Goal: Transaction & Acquisition: Purchase product/service

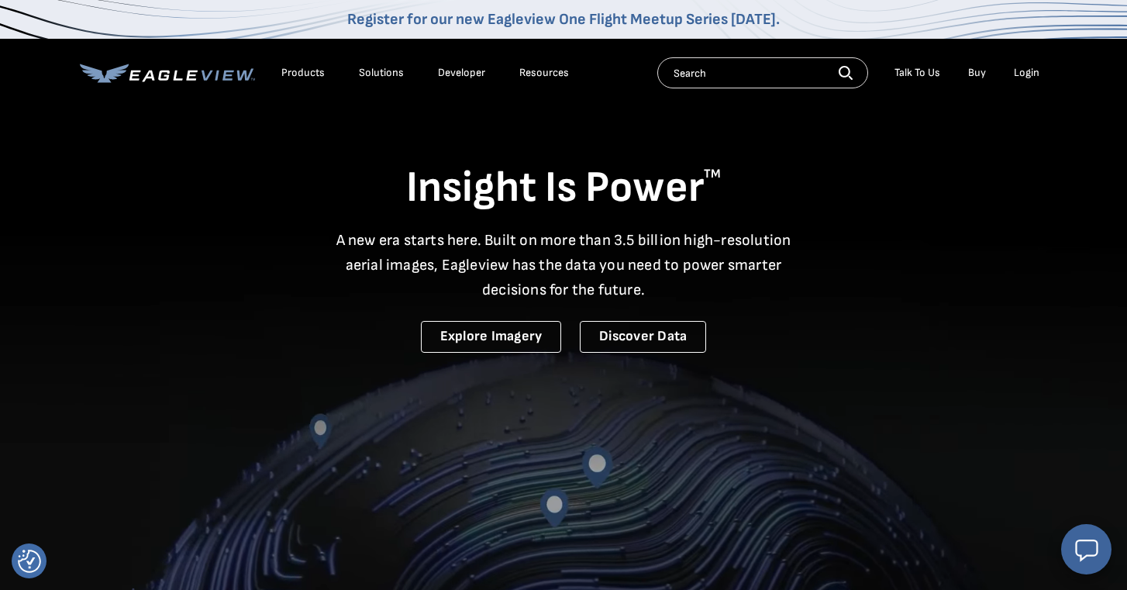
click at [1018, 67] on div "Login" at bounding box center [1027, 73] width 26 height 14
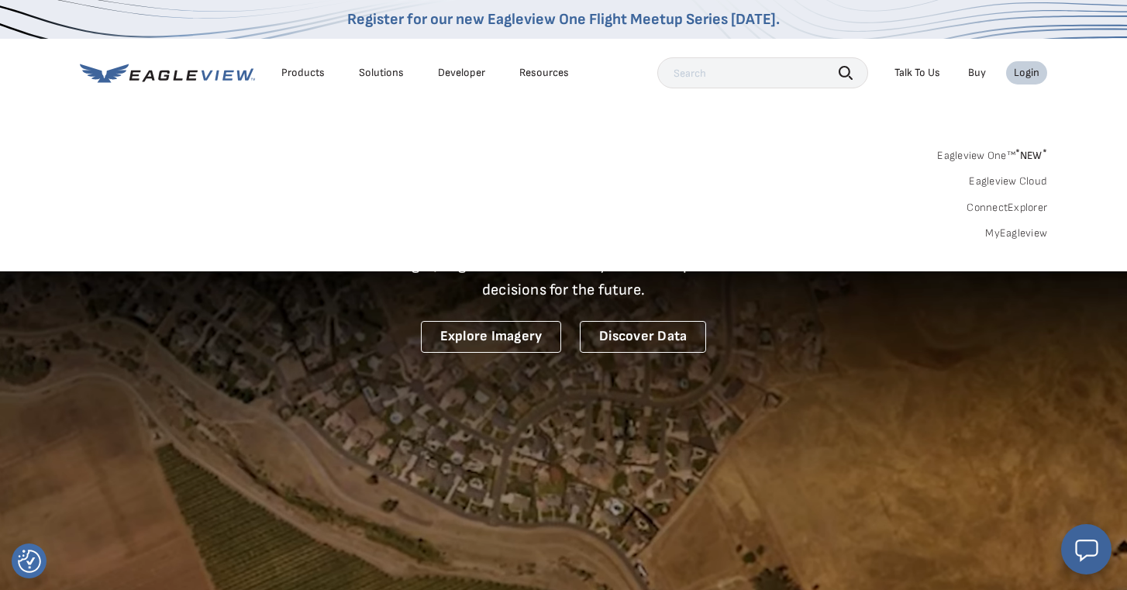
click at [1022, 231] on link "MyEagleview" at bounding box center [1016, 233] width 62 height 14
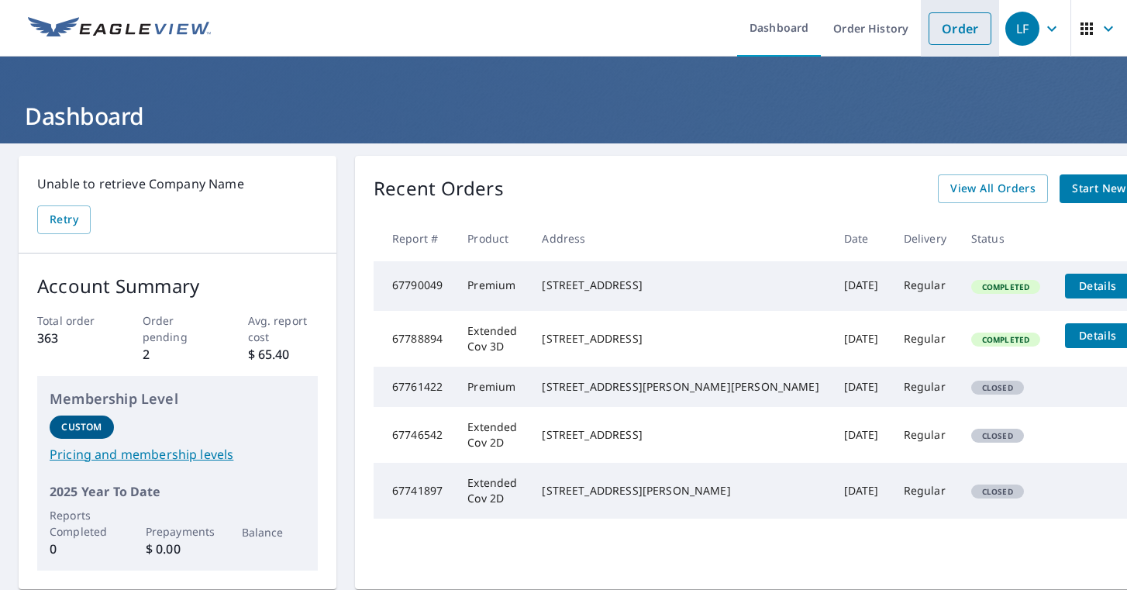
click at [965, 35] on link "Order" at bounding box center [960, 28] width 63 height 33
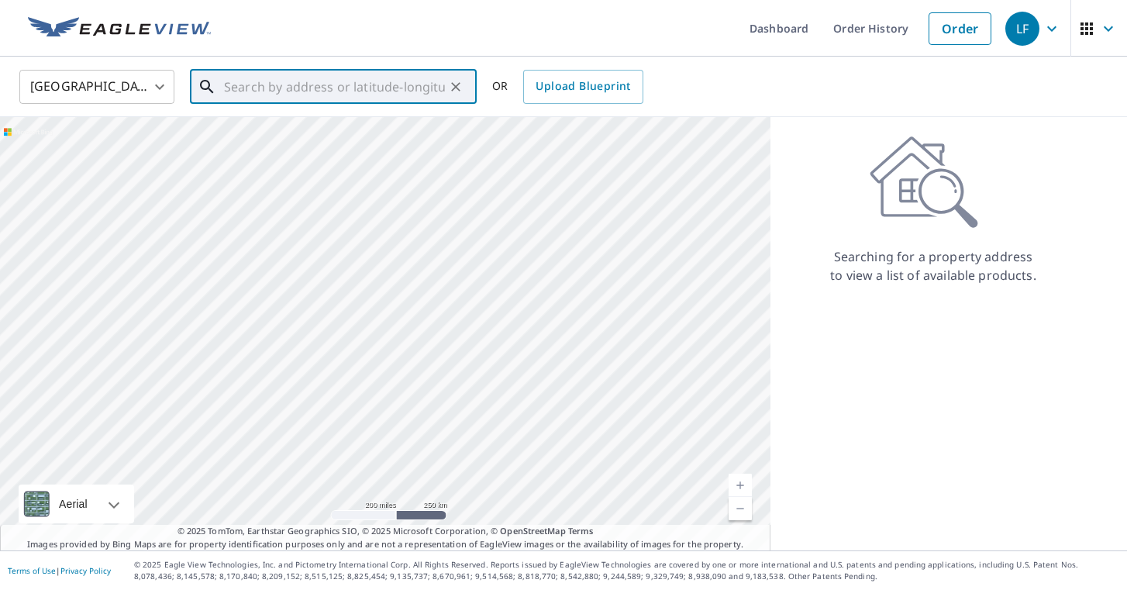
click at [416, 82] on input "text" at bounding box center [334, 86] width 221 height 43
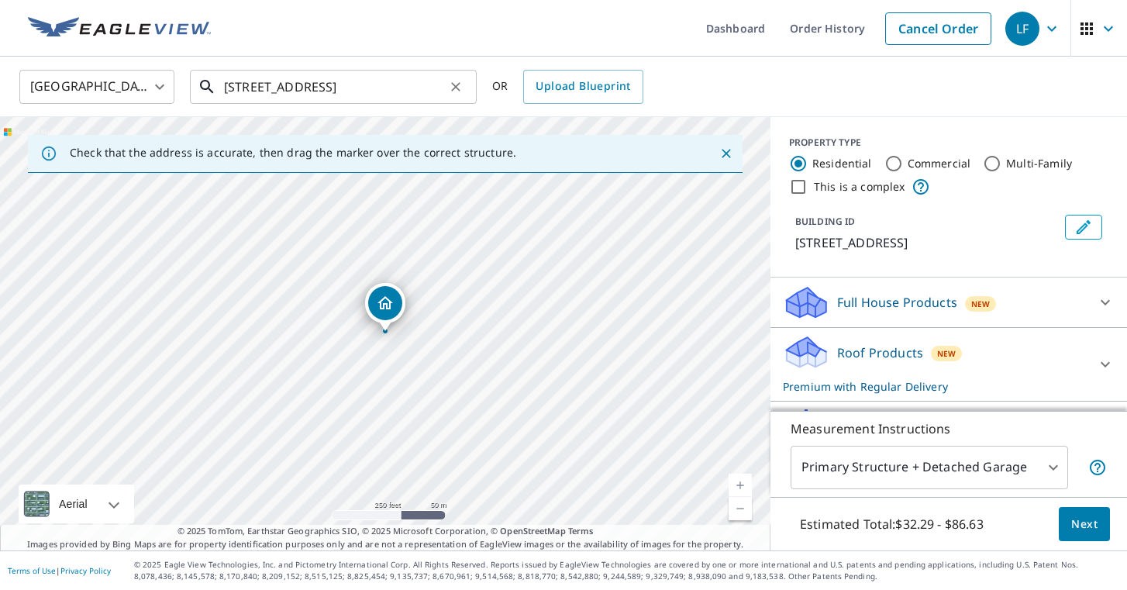
click at [355, 67] on input "[STREET_ADDRESS]" at bounding box center [334, 86] width 221 height 43
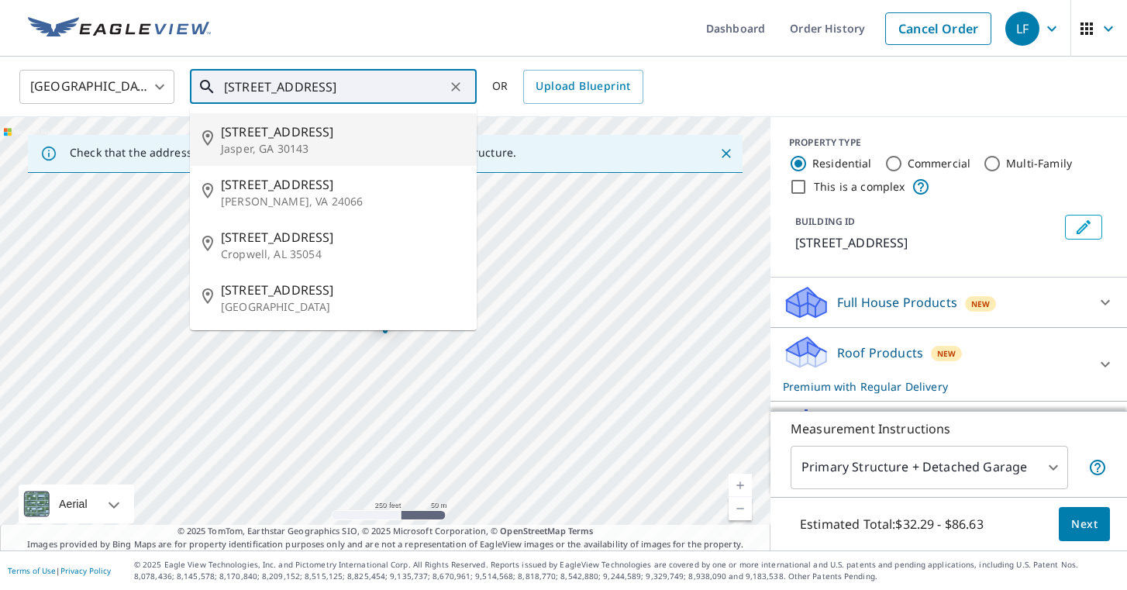
click at [354, 129] on span "[STREET_ADDRESS]" at bounding box center [342, 131] width 243 height 19
type input "[STREET_ADDRESS][PERSON_NAME]"
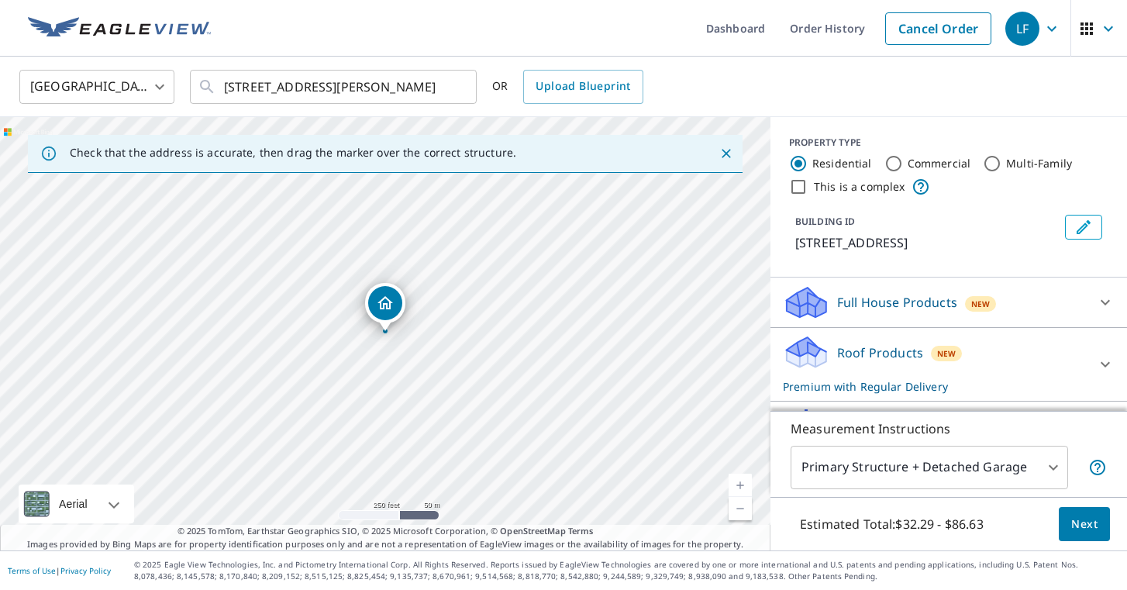
click at [1101, 359] on icon at bounding box center [1105, 364] width 19 height 19
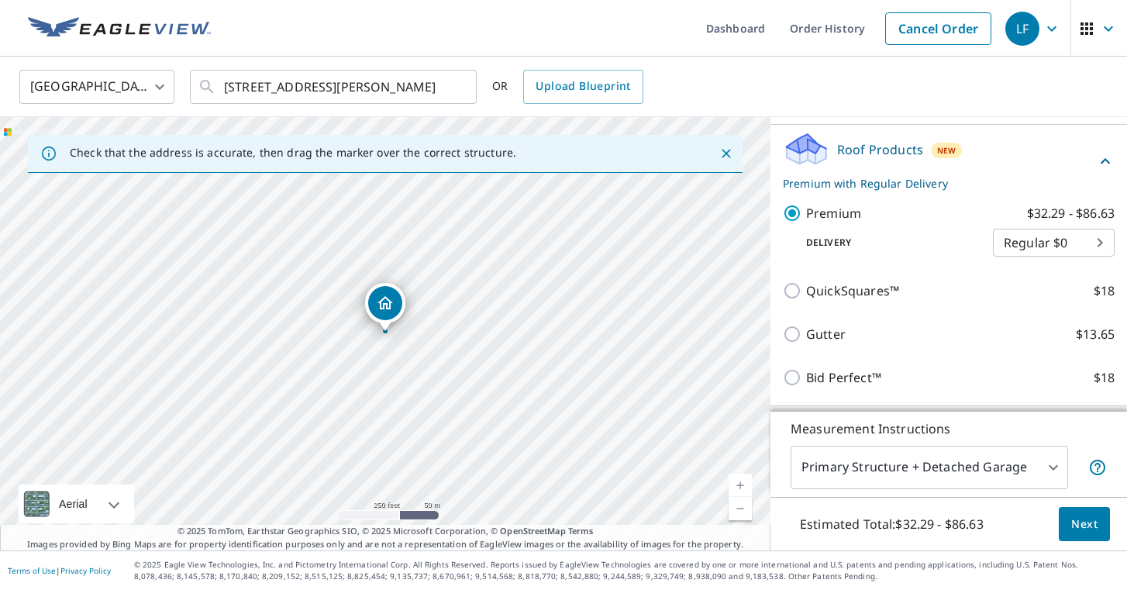
scroll to position [204, 0]
click at [1102, 523] on button "Next" at bounding box center [1084, 524] width 51 height 35
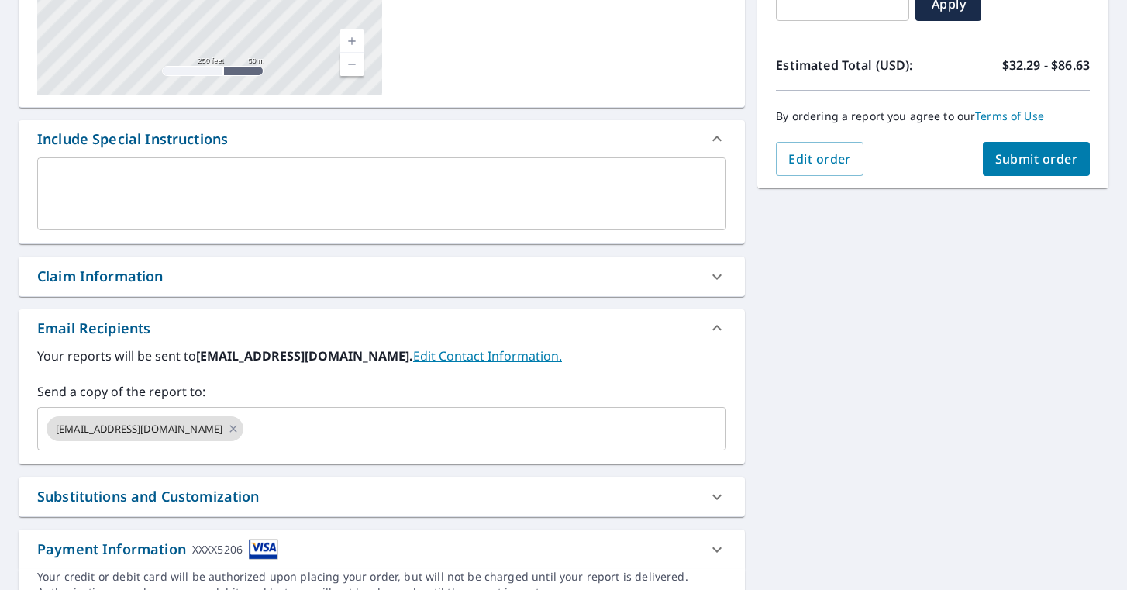
scroll to position [309, 0]
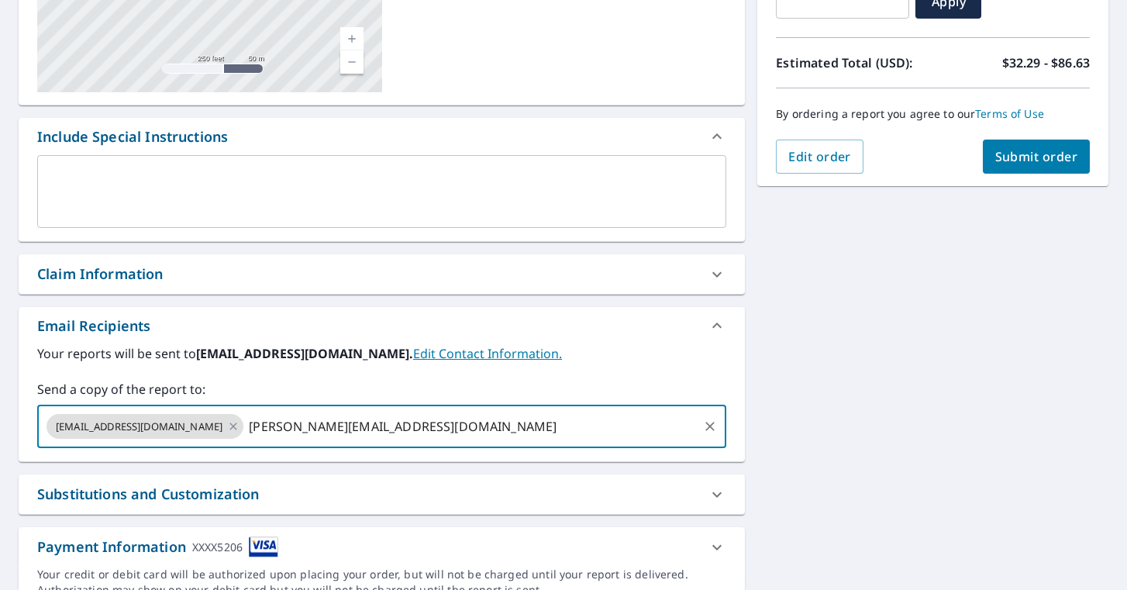
type input "[PERSON_NAME][EMAIL_ADDRESS][DOMAIN_NAME]"
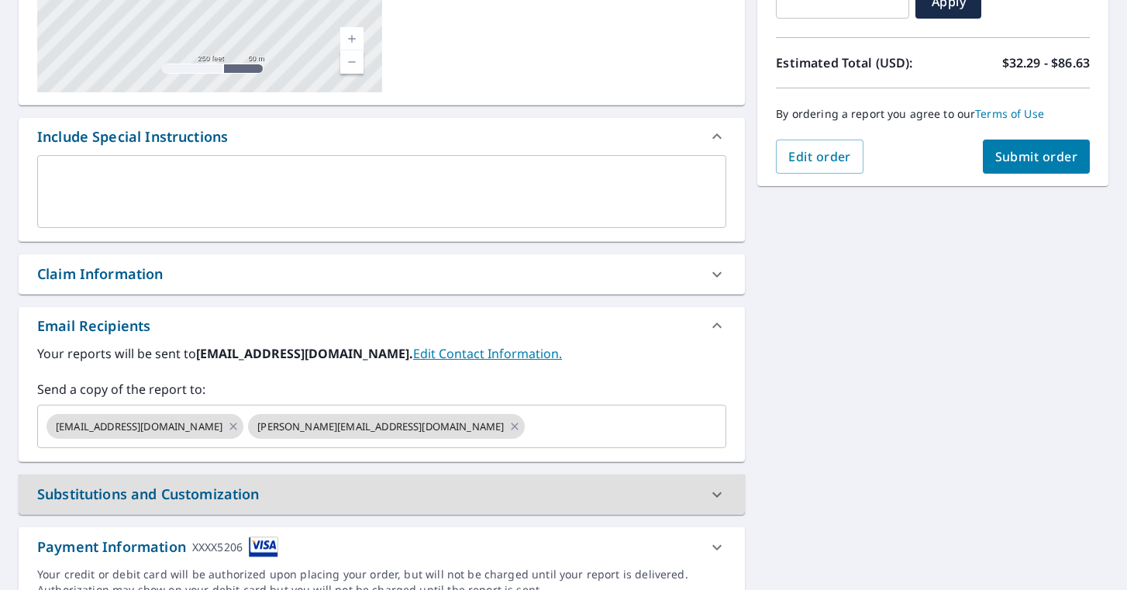
click at [1010, 161] on span "Submit order" at bounding box center [1036, 156] width 83 height 17
checkbox input "true"
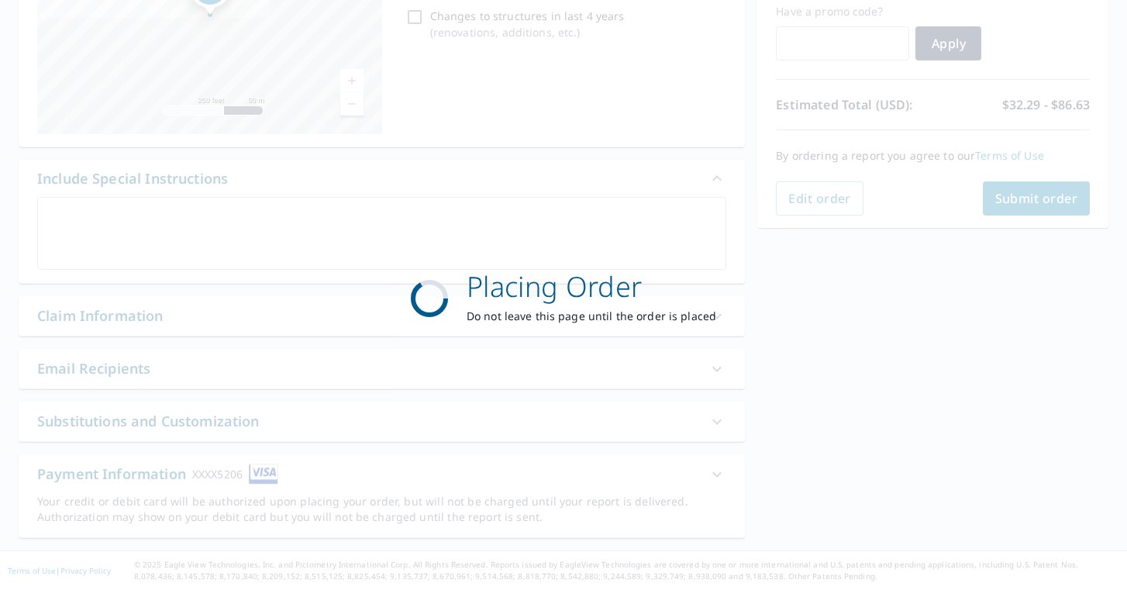
scroll to position [267, 0]
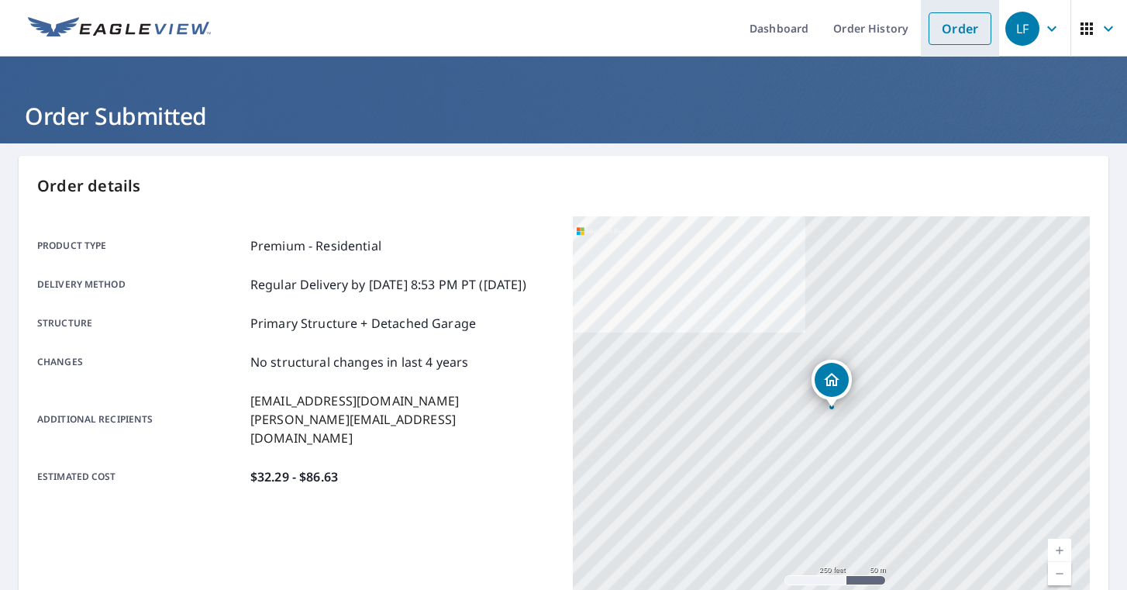
click at [966, 33] on link "Order" at bounding box center [960, 28] width 63 height 33
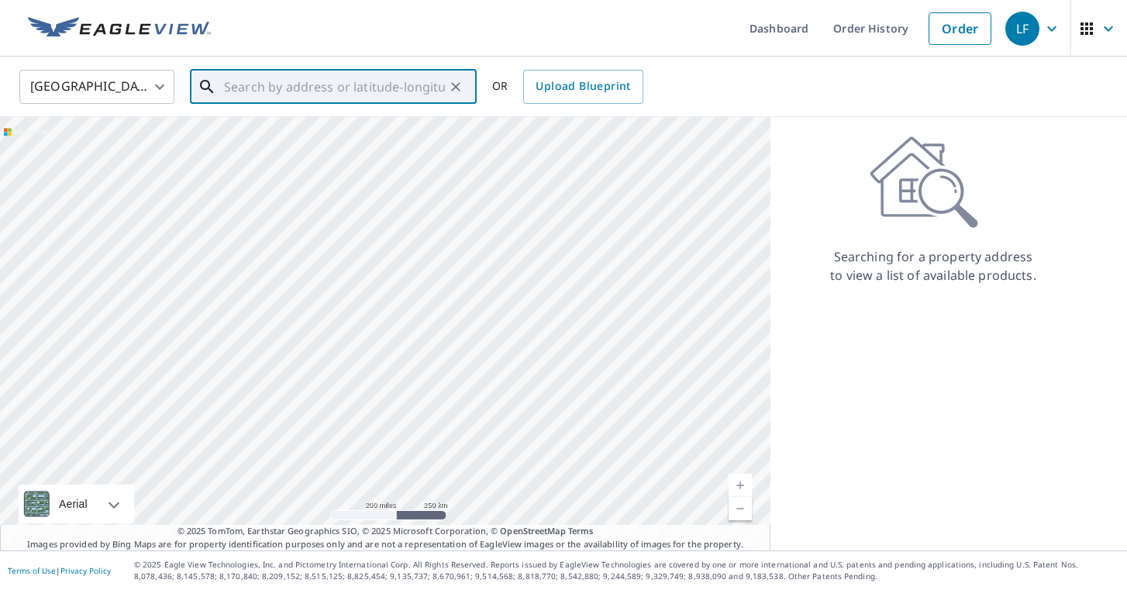
click at [423, 95] on input "text" at bounding box center [334, 86] width 221 height 43
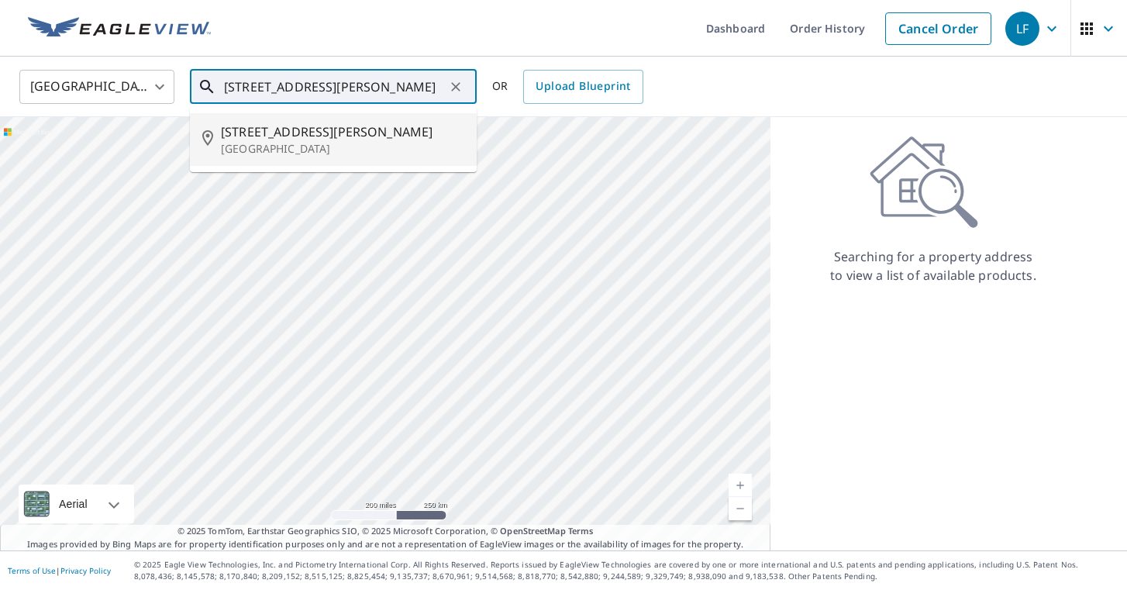
click at [333, 136] on span "[STREET_ADDRESS][PERSON_NAME]" at bounding box center [342, 131] width 243 height 19
type input "[STREET_ADDRESS][PERSON_NAME]"
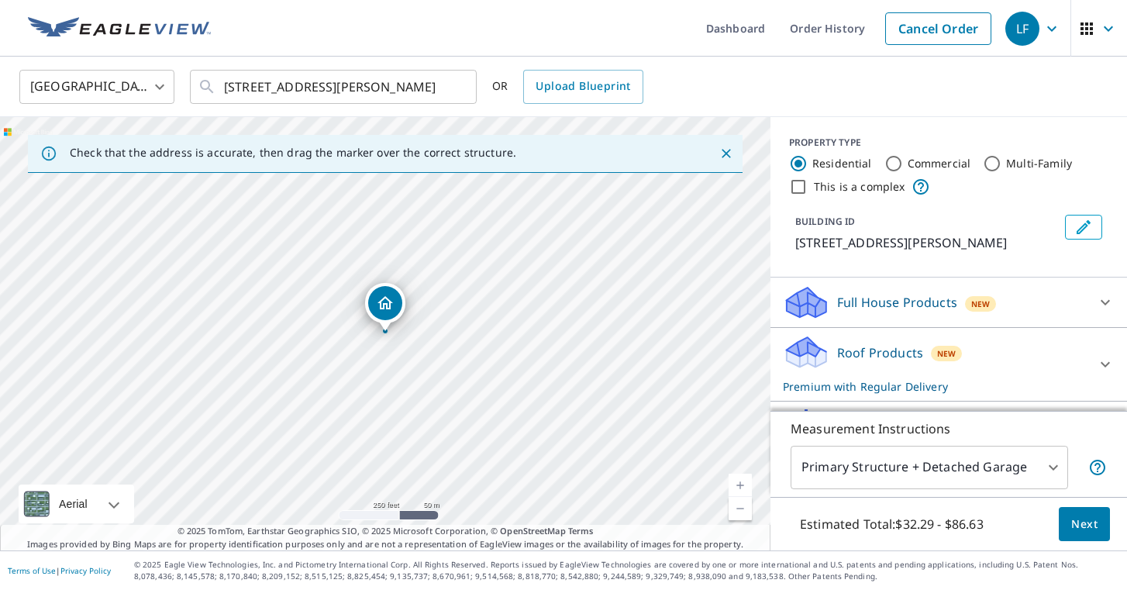
click at [1111, 357] on icon at bounding box center [1105, 364] width 19 height 19
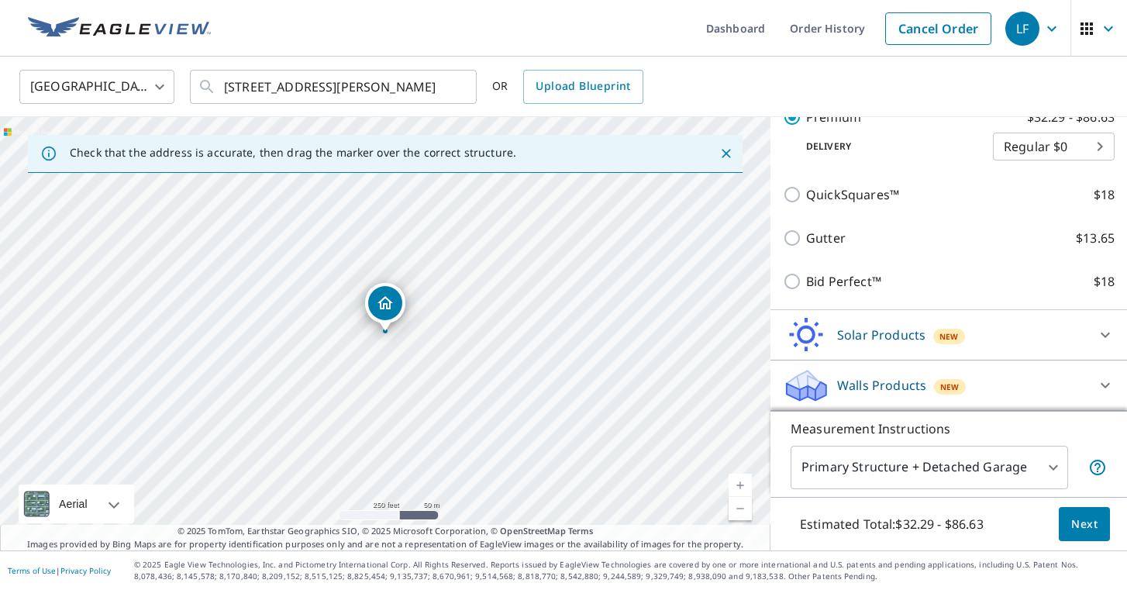
scroll to position [299, 0]
click at [1085, 526] on span "Next" at bounding box center [1084, 524] width 26 height 19
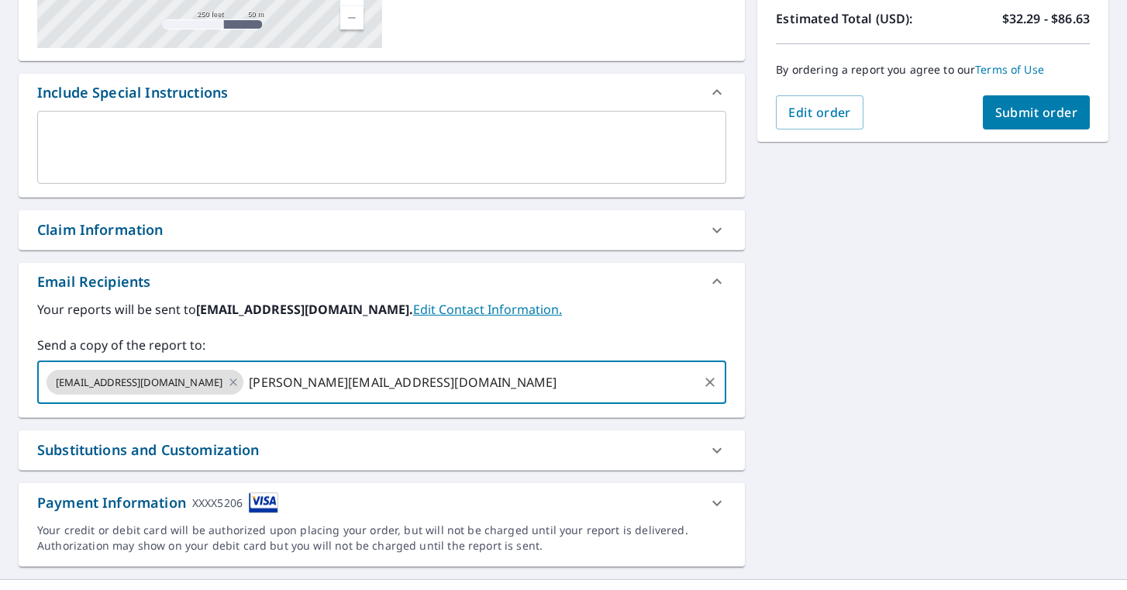
type input "[PERSON_NAME][EMAIL_ADDRESS][DOMAIN_NAME]"
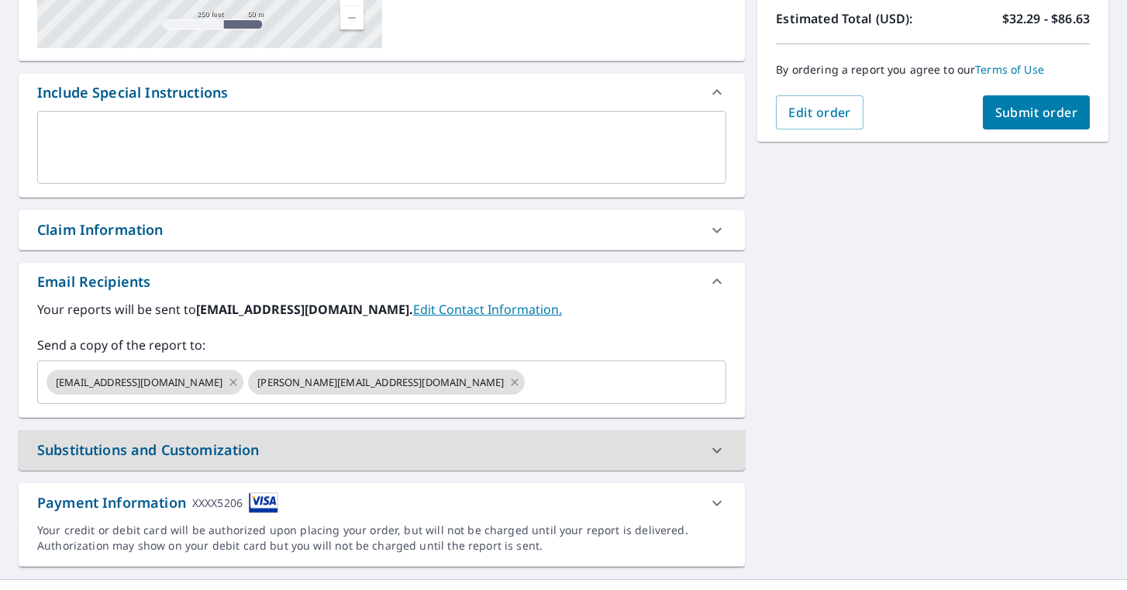
click at [1016, 122] on button "Submit order" at bounding box center [1037, 112] width 108 height 34
checkbox input "true"
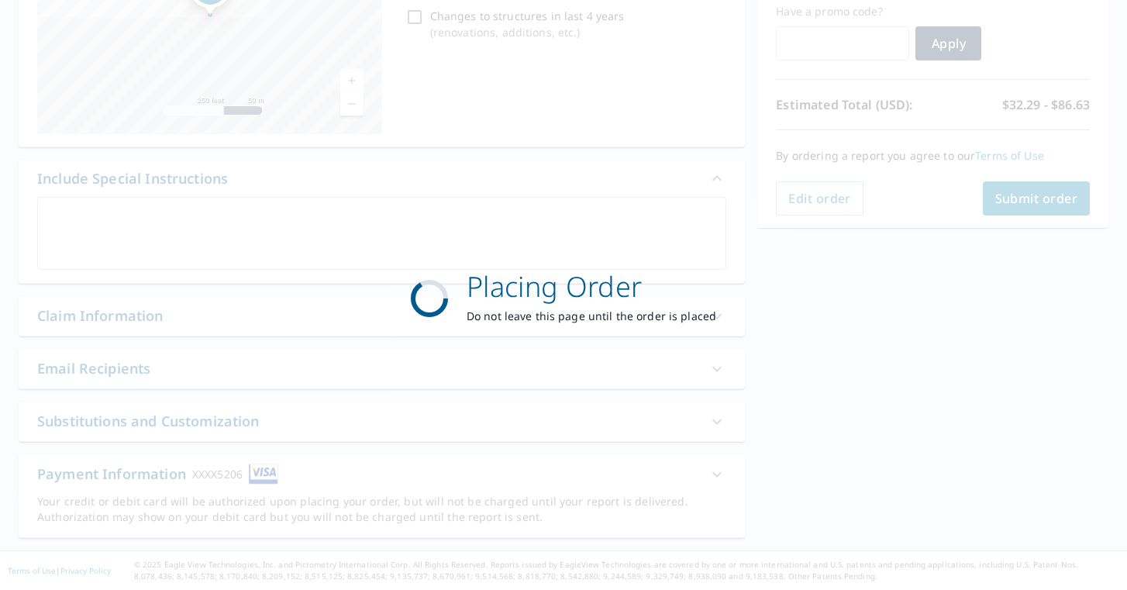
scroll to position [267, 0]
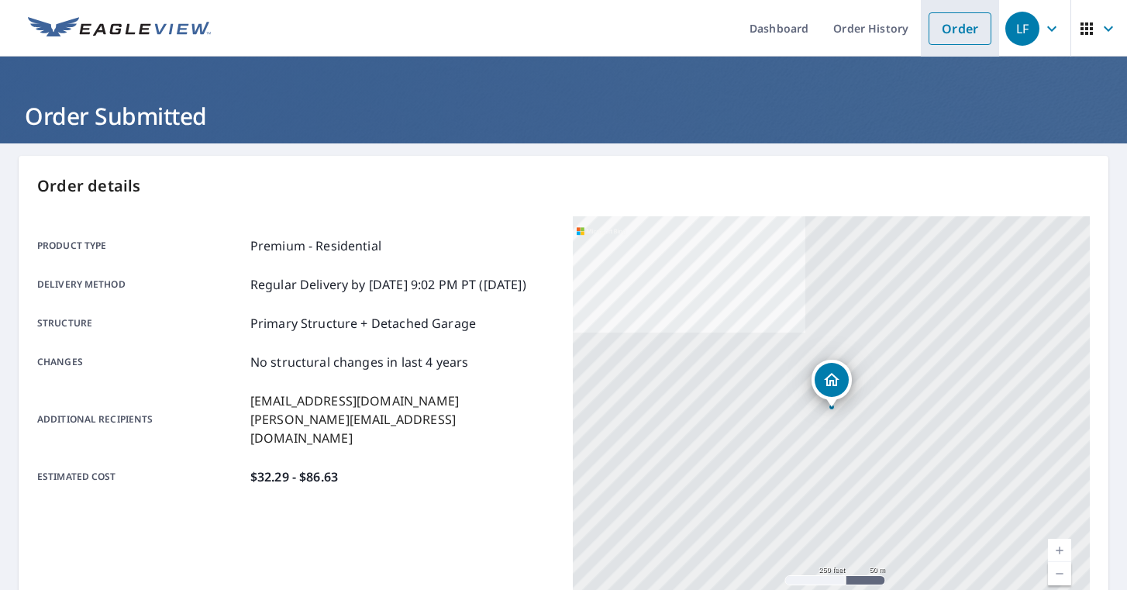
click at [978, 29] on link "Order" at bounding box center [960, 28] width 63 height 33
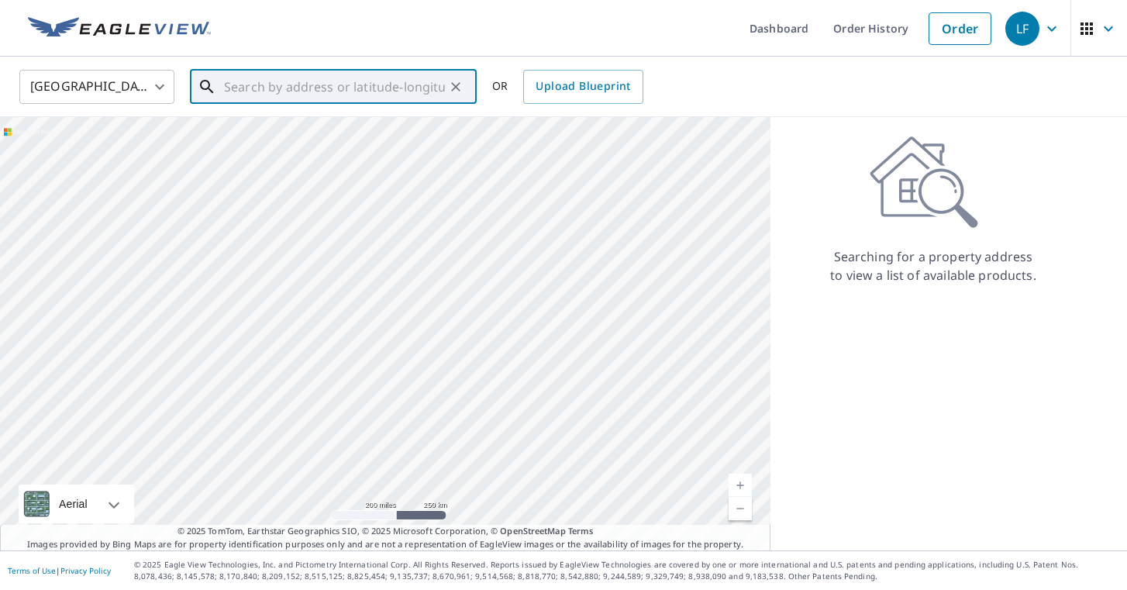
click at [385, 92] on input "text" at bounding box center [334, 86] width 221 height 43
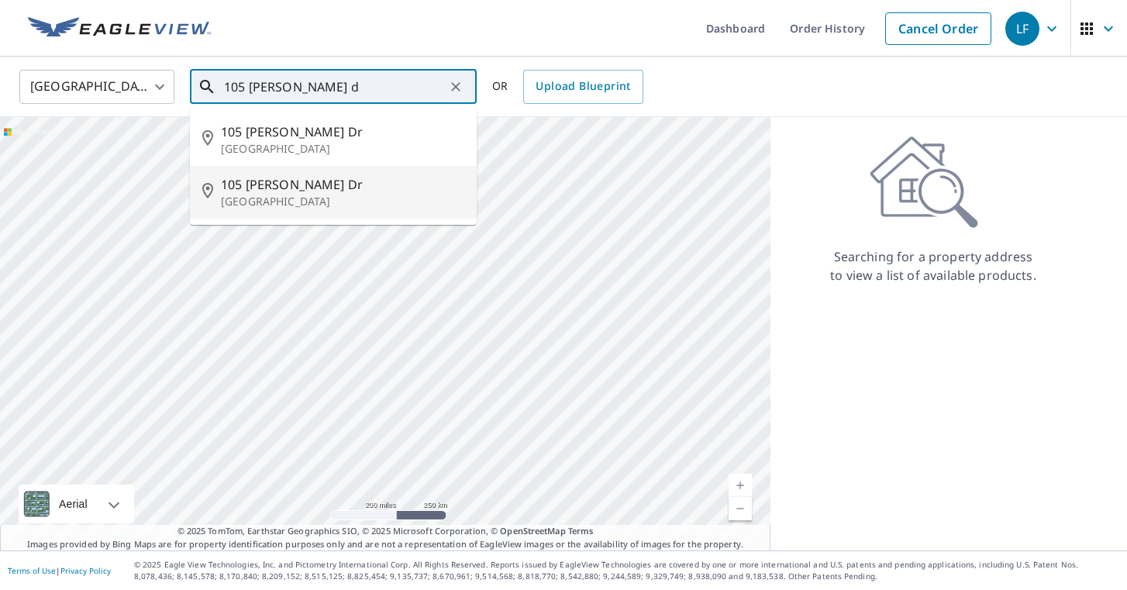
click at [349, 177] on span "105 [PERSON_NAME] Dr" at bounding box center [342, 184] width 243 height 19
type input "[STREET_ADDRESS][PERSON_NAME][PERSON_NAME]"
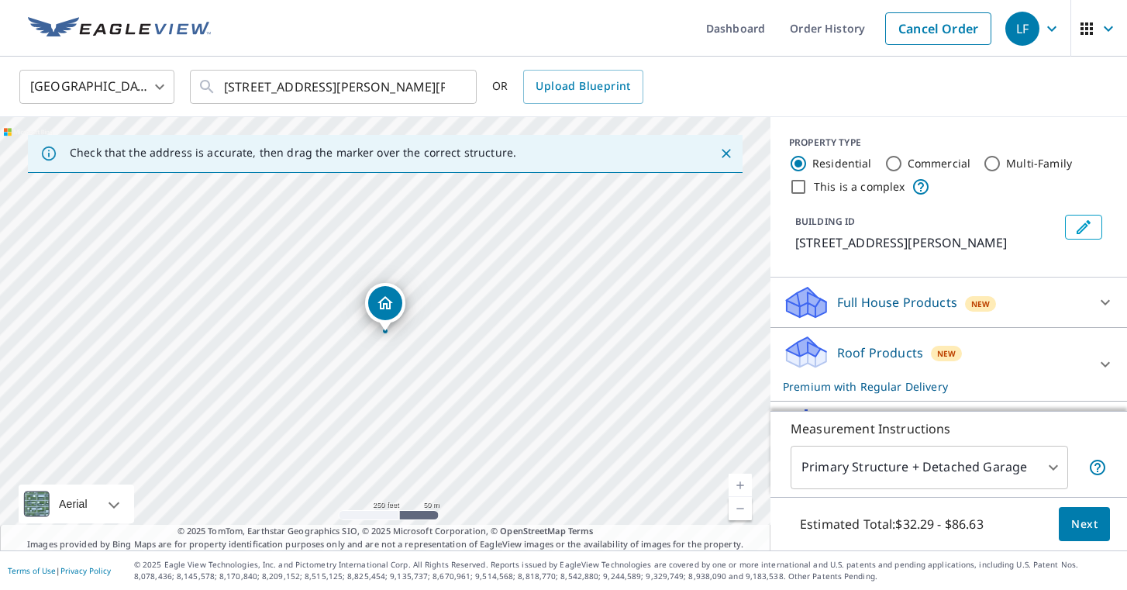
click at [1110, 362] on icon at bounding box center [1105, 364] width 19 height 19
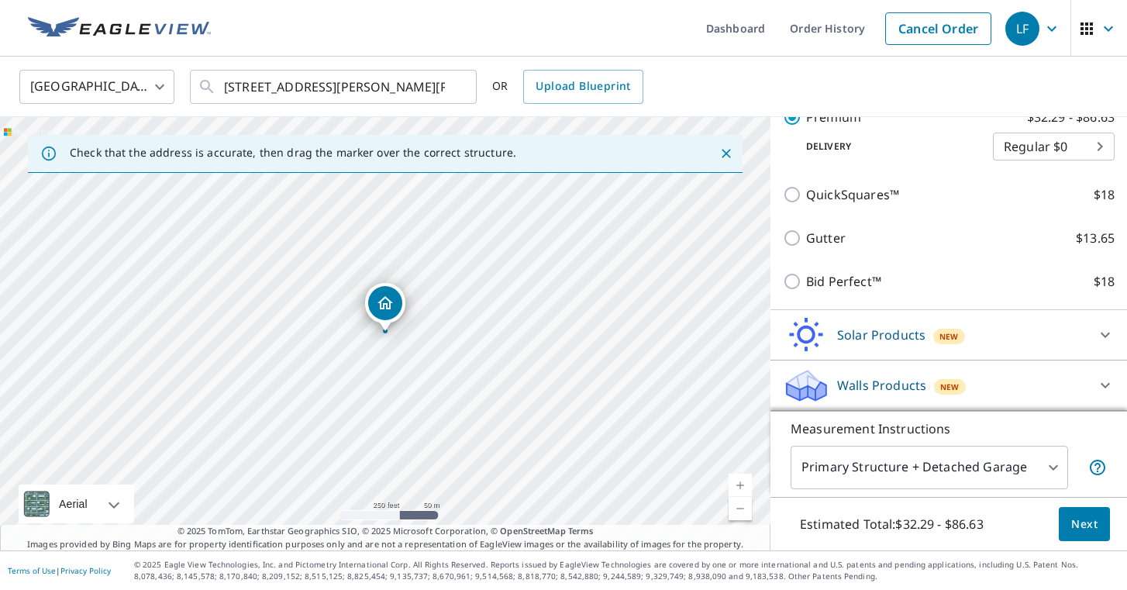
scroll to position [299, 0]
click at [1083, 525] on span "Next" at bounding box center [1084, 524] width 26 height 19
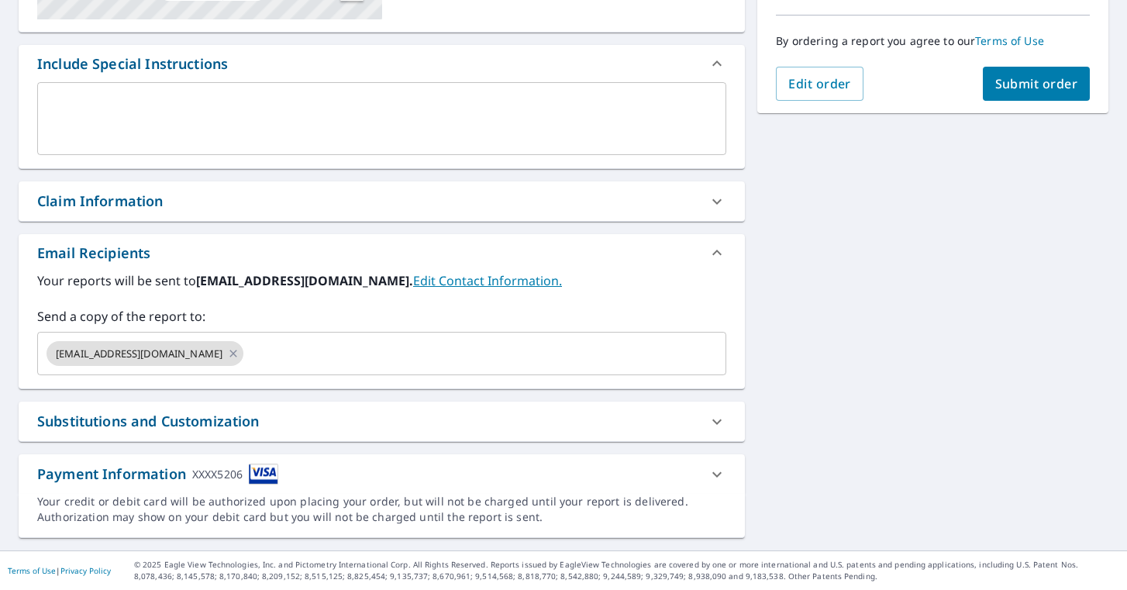
scroll to position [381, 0]
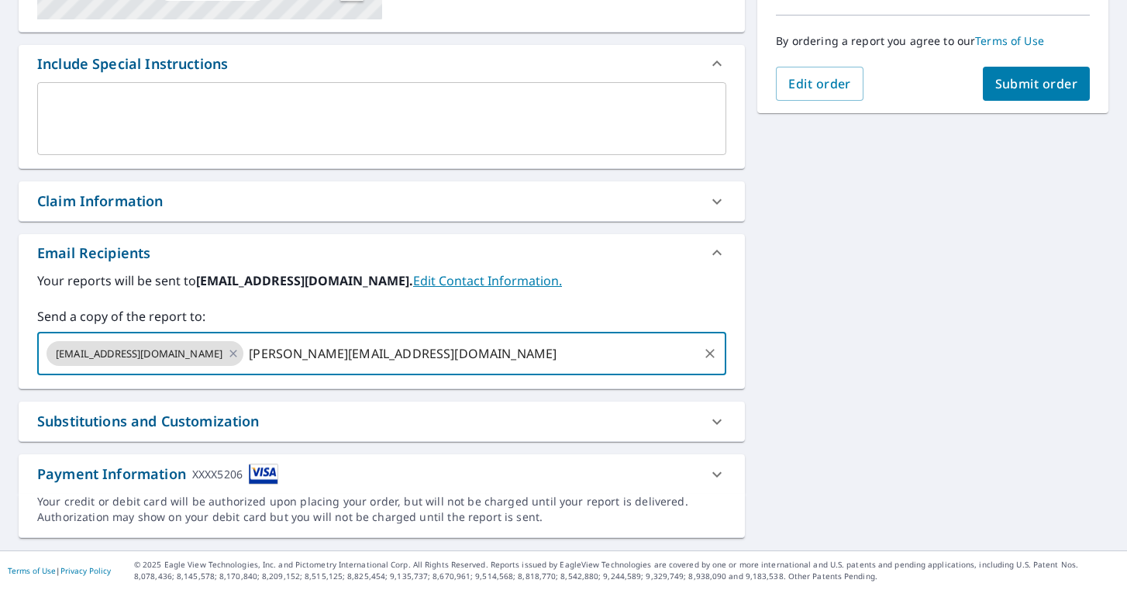
type input "[PERSON_NAME][EMAIL_ADDRESS][DOMAIN_NAME]"
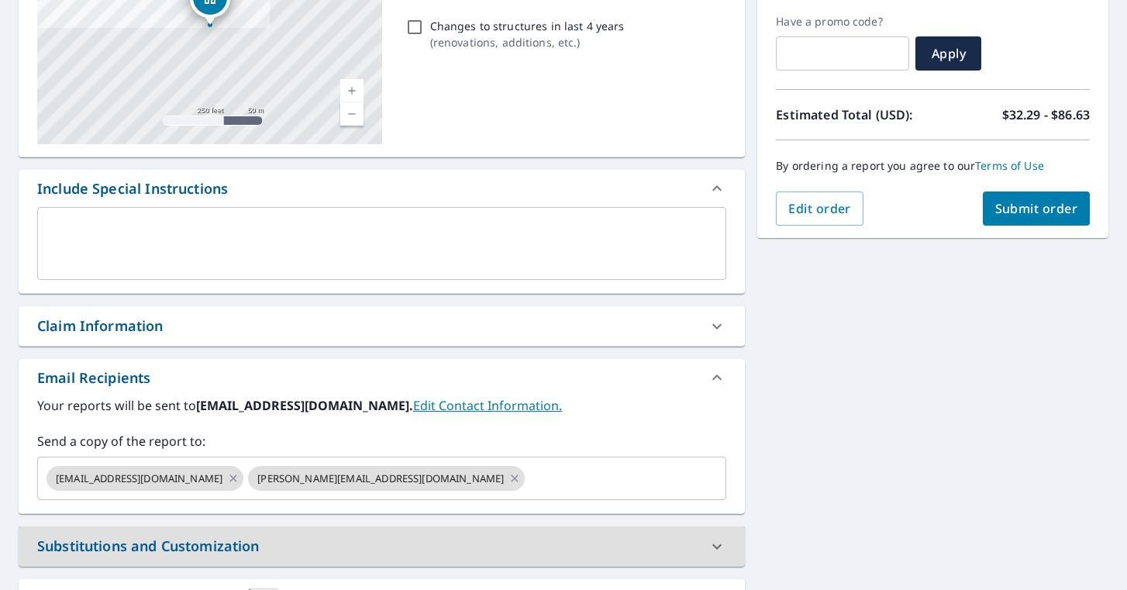
scroll to position [254, 0]
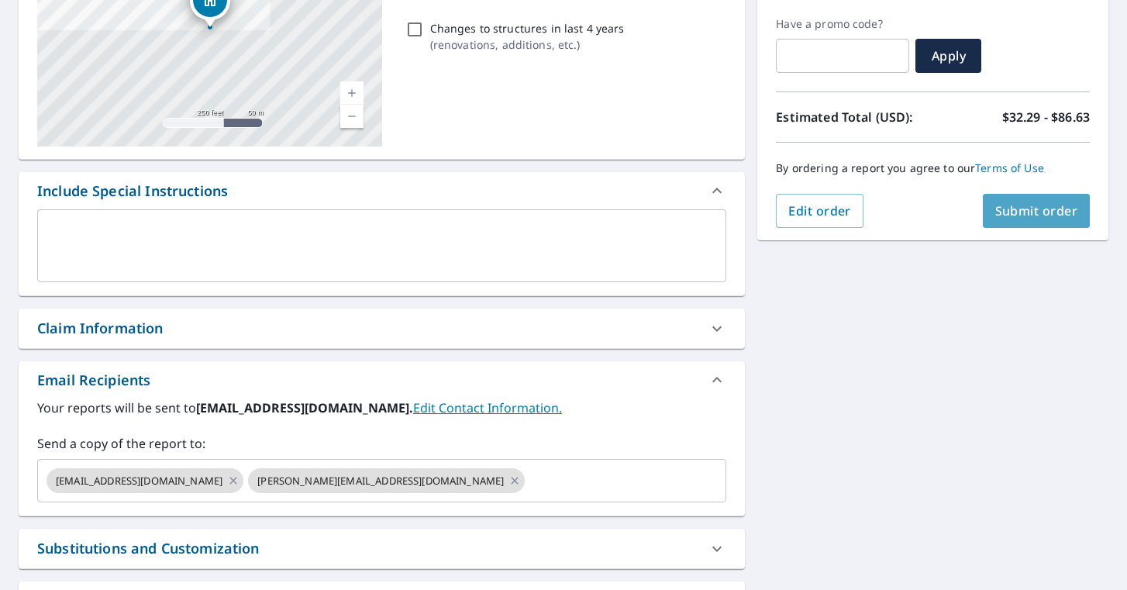
click at [1019, 210] on span "Submit order" at bounding box center [1036, 210] width 83 height 17
checkbox input "true"
